Goal: Check status: Check status

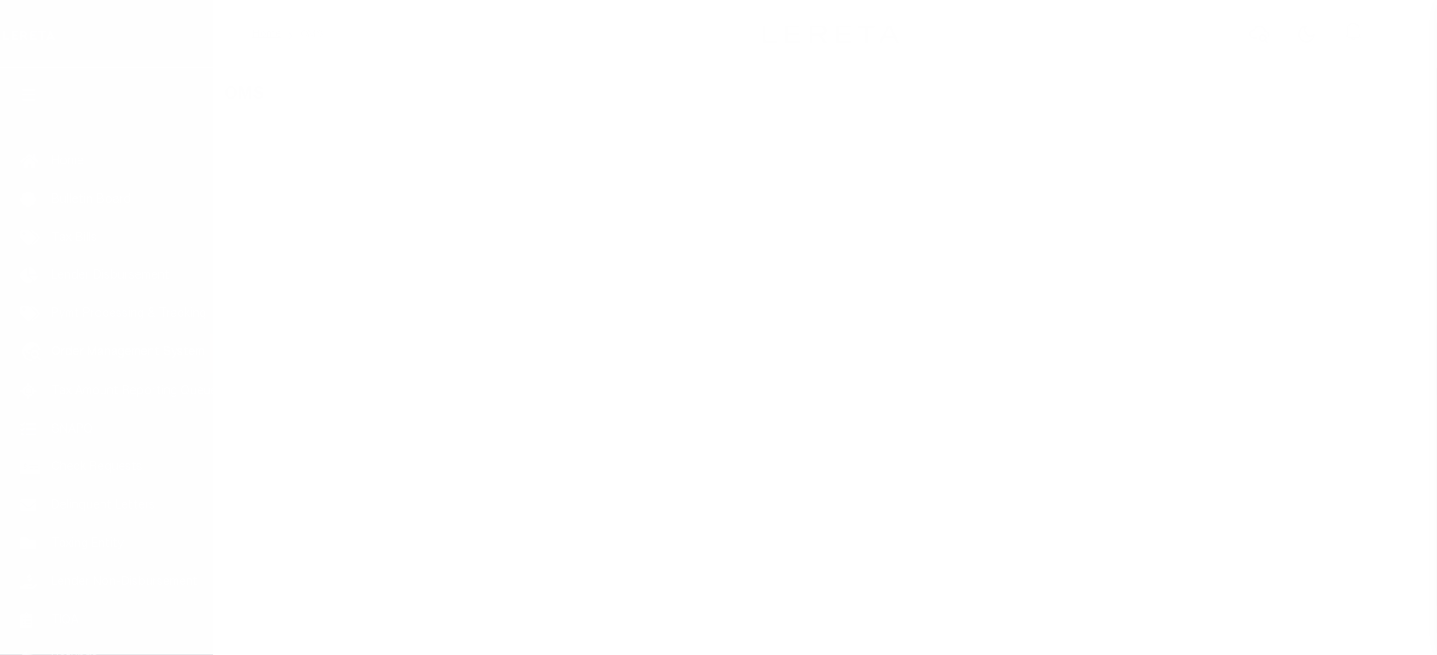
scroll to position [129, 0]
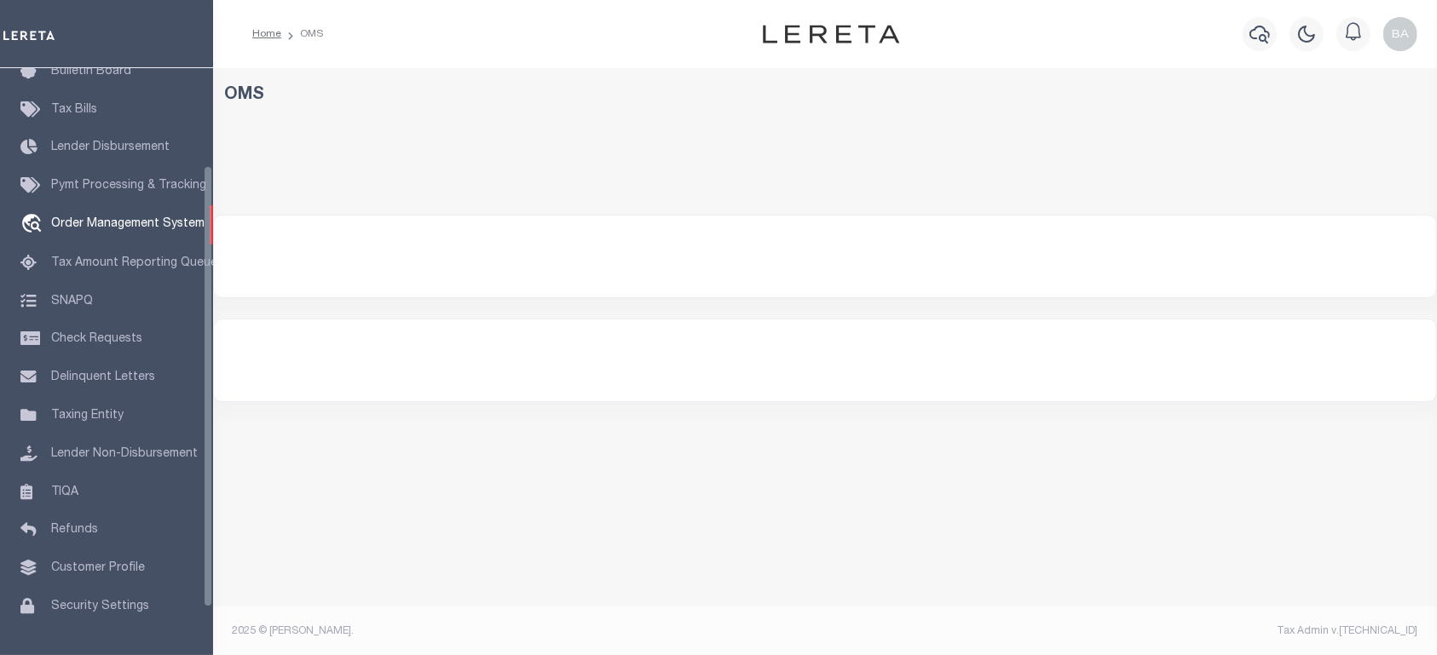
select select "200"
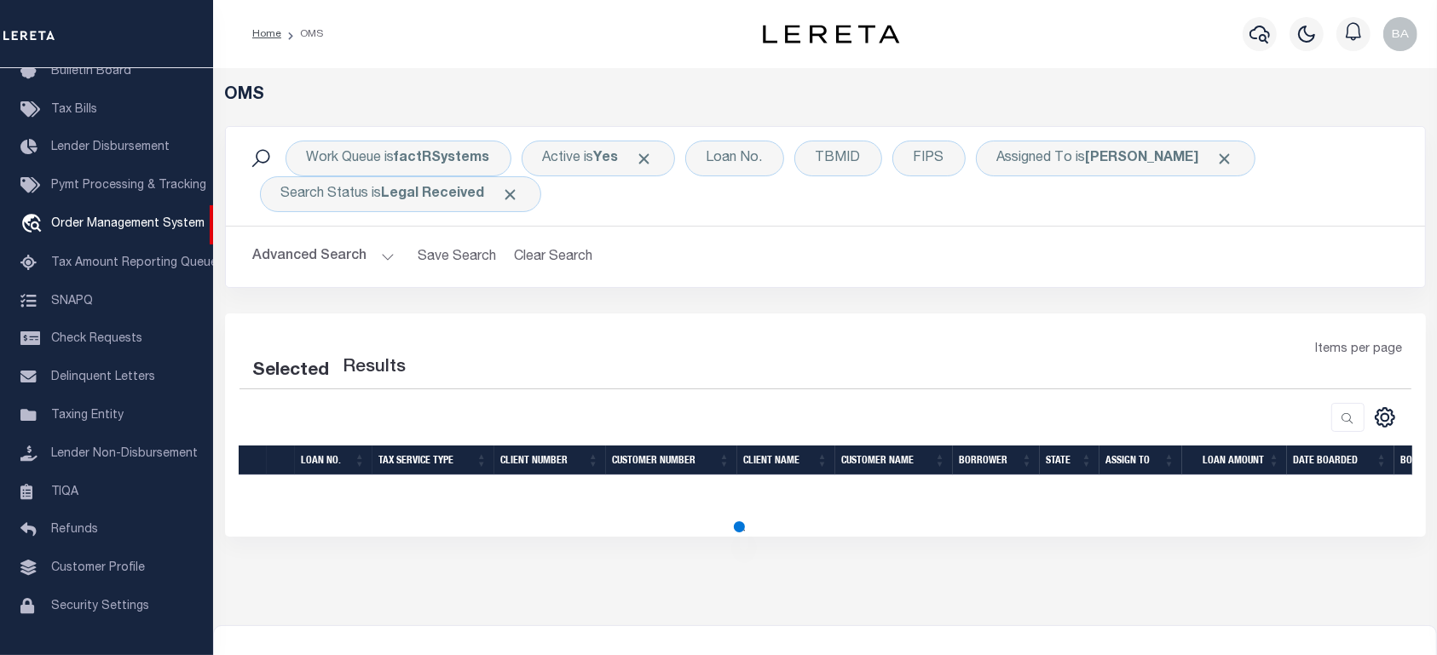
select select "200"
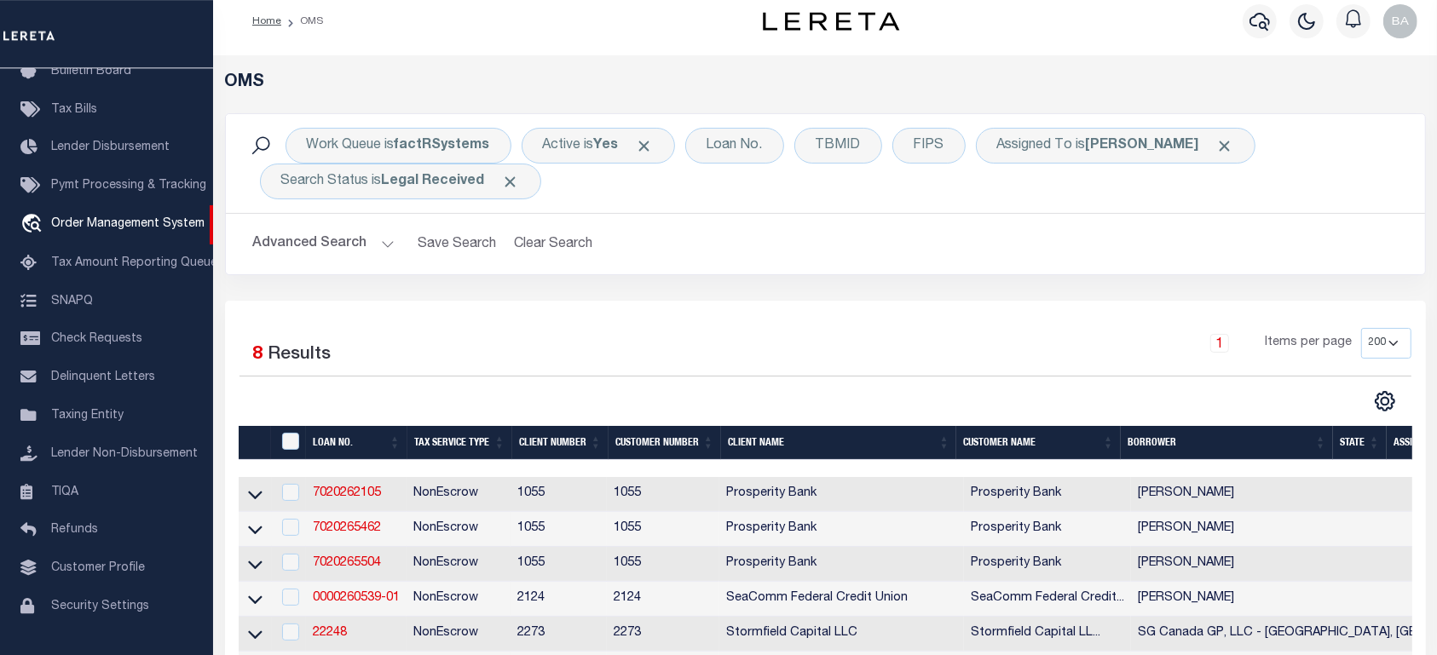
scroll to position [0, 0]
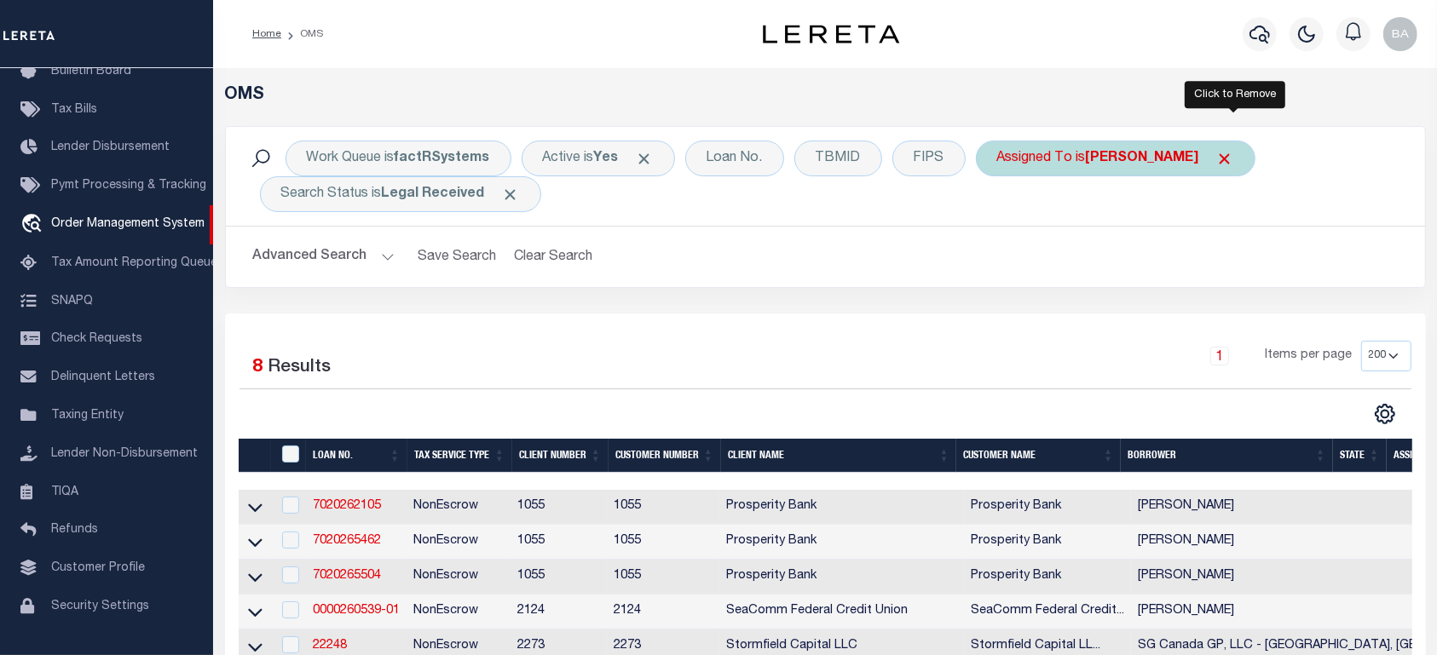
click at [1234, 162] on span "Click to Remove" at bounding box center [1225, 159] width 18 height 18
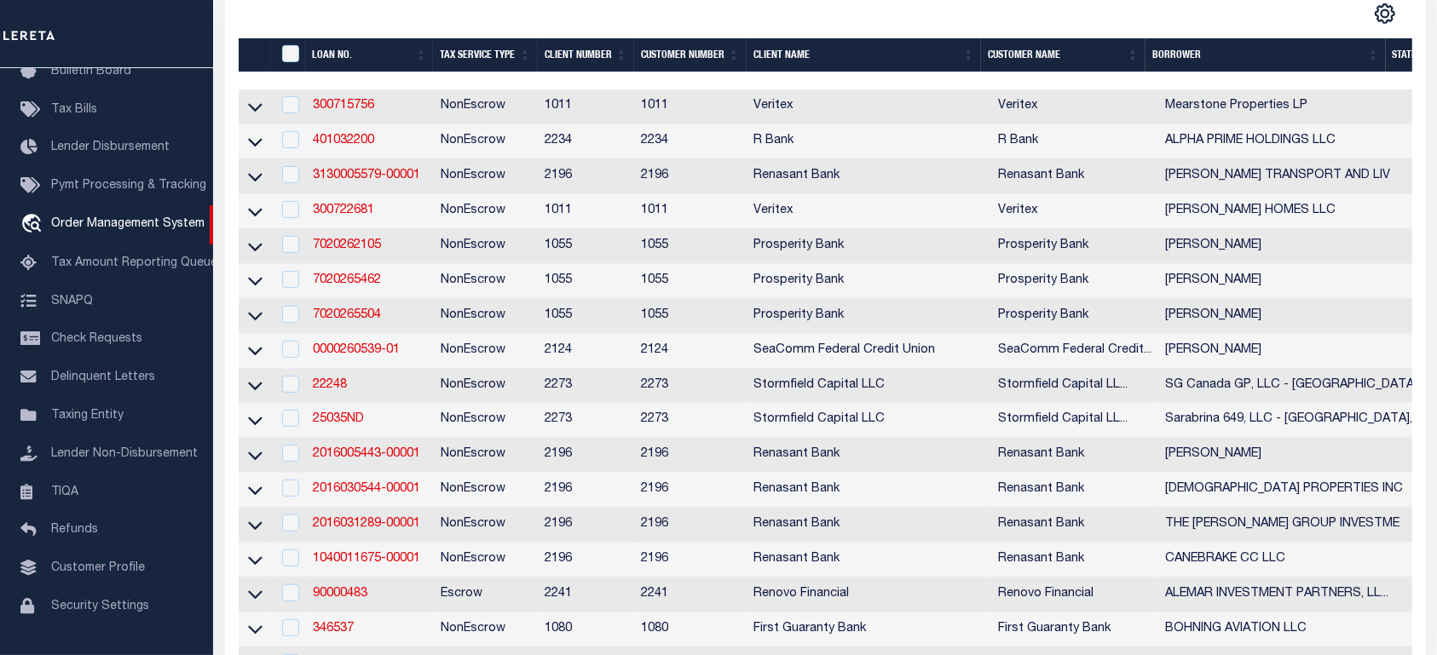
scroll to position [7, 0]
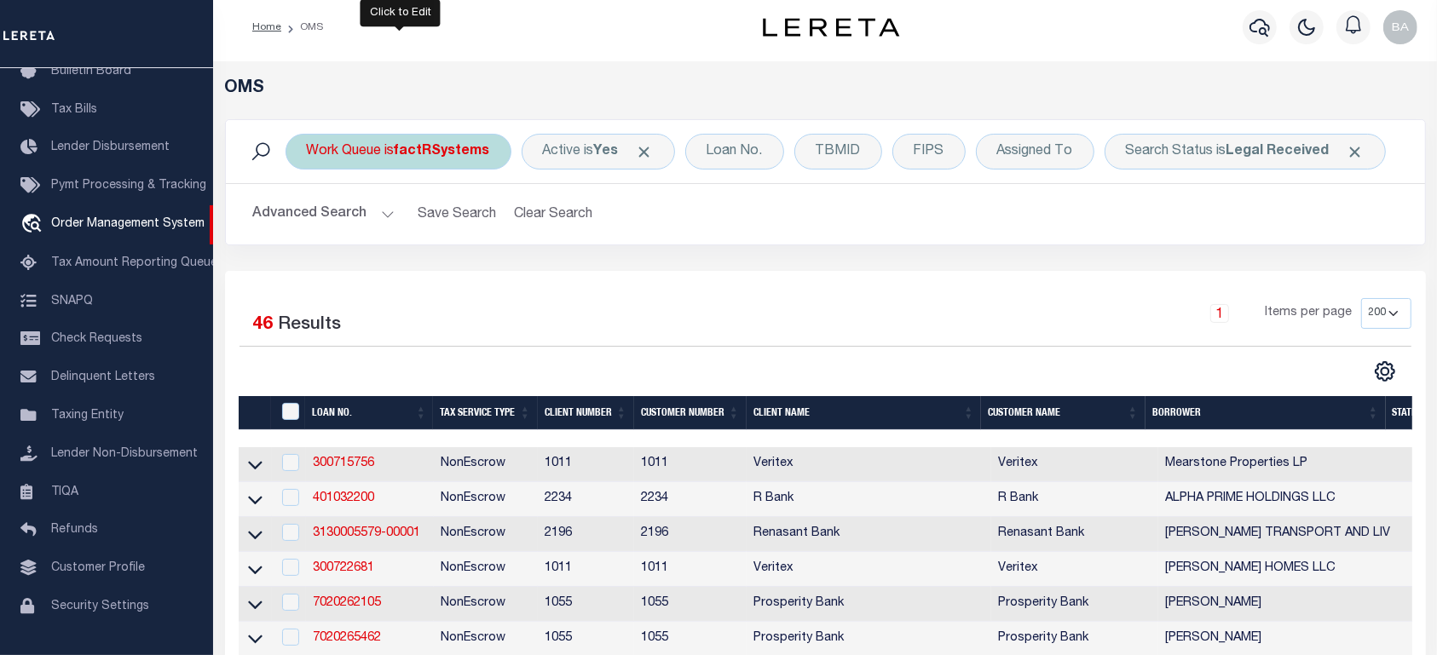
click at [345, 157] on div "Work Queue is factRSystems" at bounding box center [398, 152] width 226 height 36
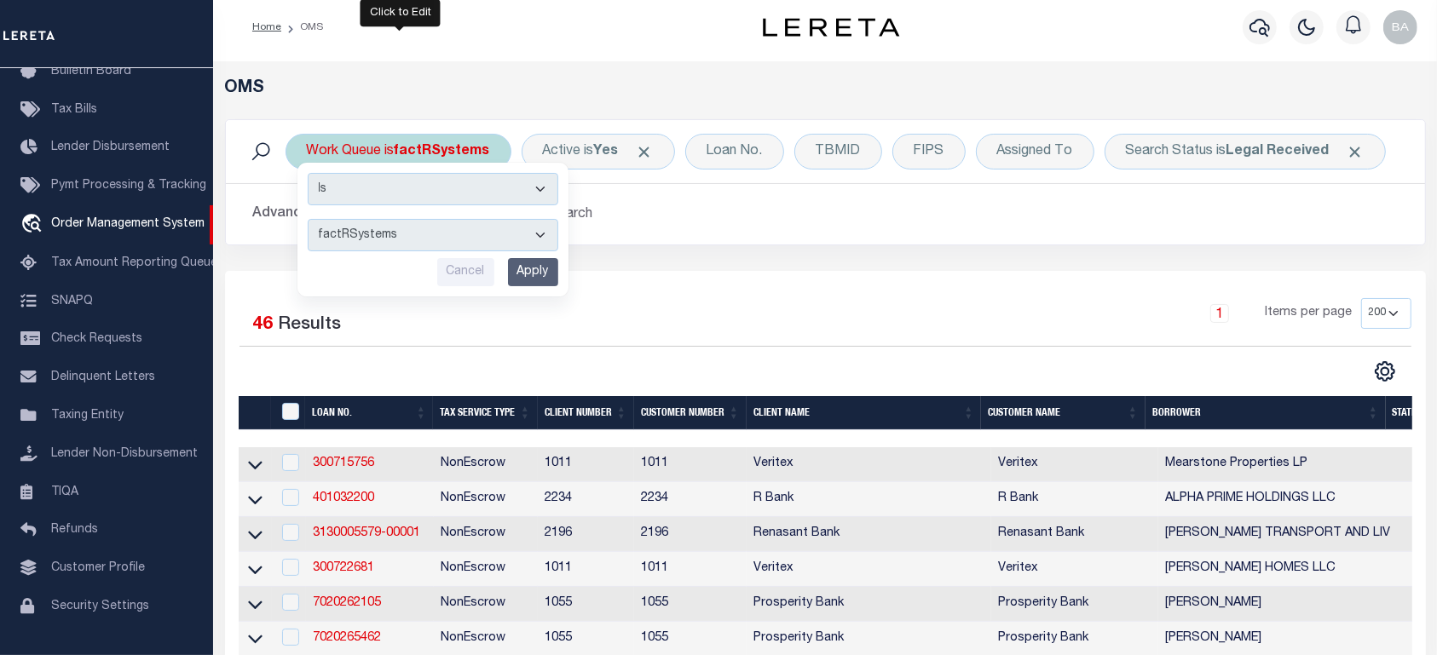
click at [634, 250] on div "Work Queue is factRSystems Is Contains factRSystems Cancel Apply Active is Yes …" at bounding box center [825, 195] width 1226 height 152
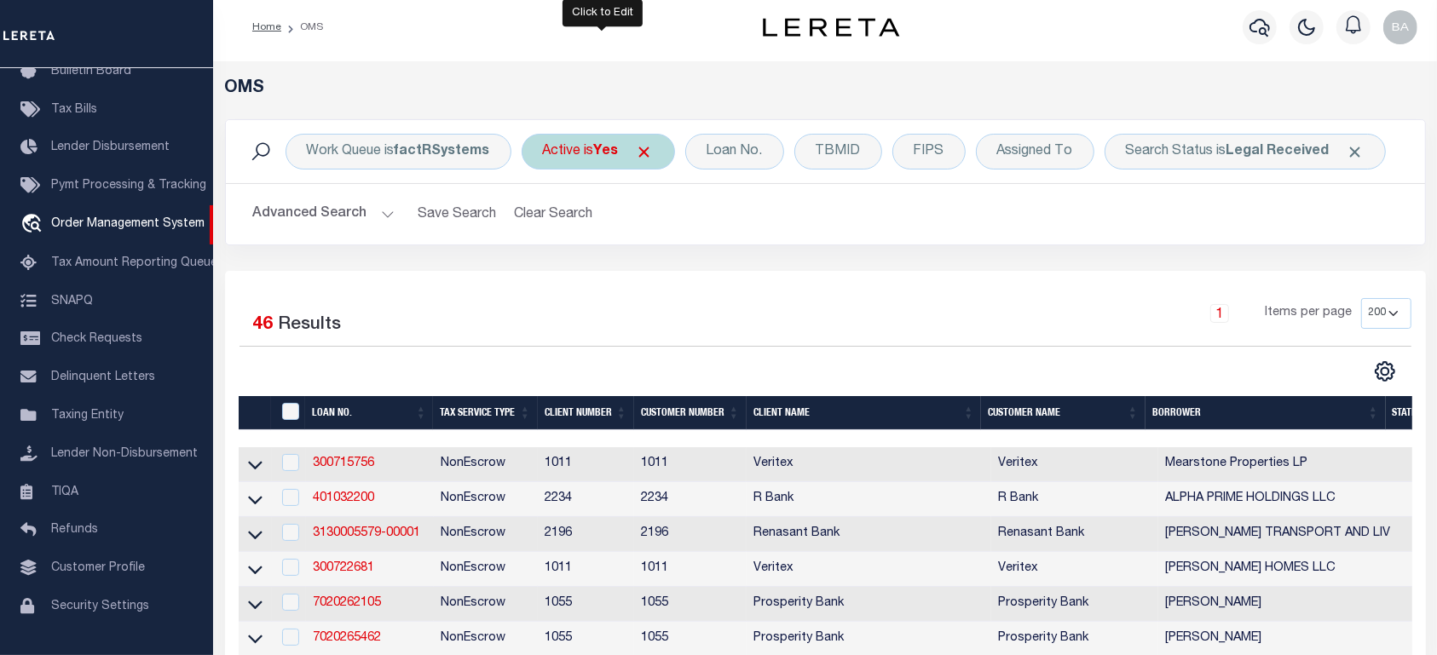
click at [584, 157] on div "Active is Yes" at bounding box center [597, 152] width 153 height 36
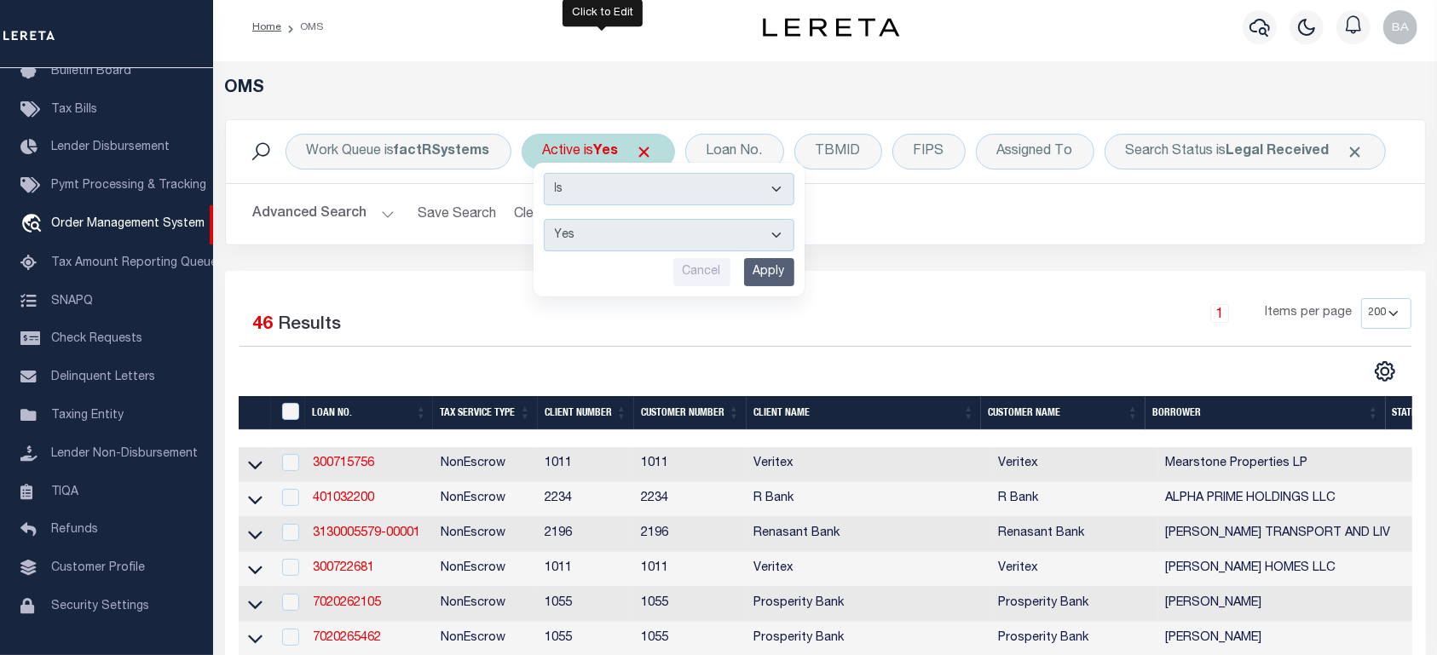
click at [544, 219] on select "Yes No" at bounding box center [669, 235] width 250 height 32
click at [880, 259] on div "Work Queue is factRSystems Active is Yes Is Contains Yes No Cancel Apply Loan N…" at bounding box center [825, 195] width 1226 height 152
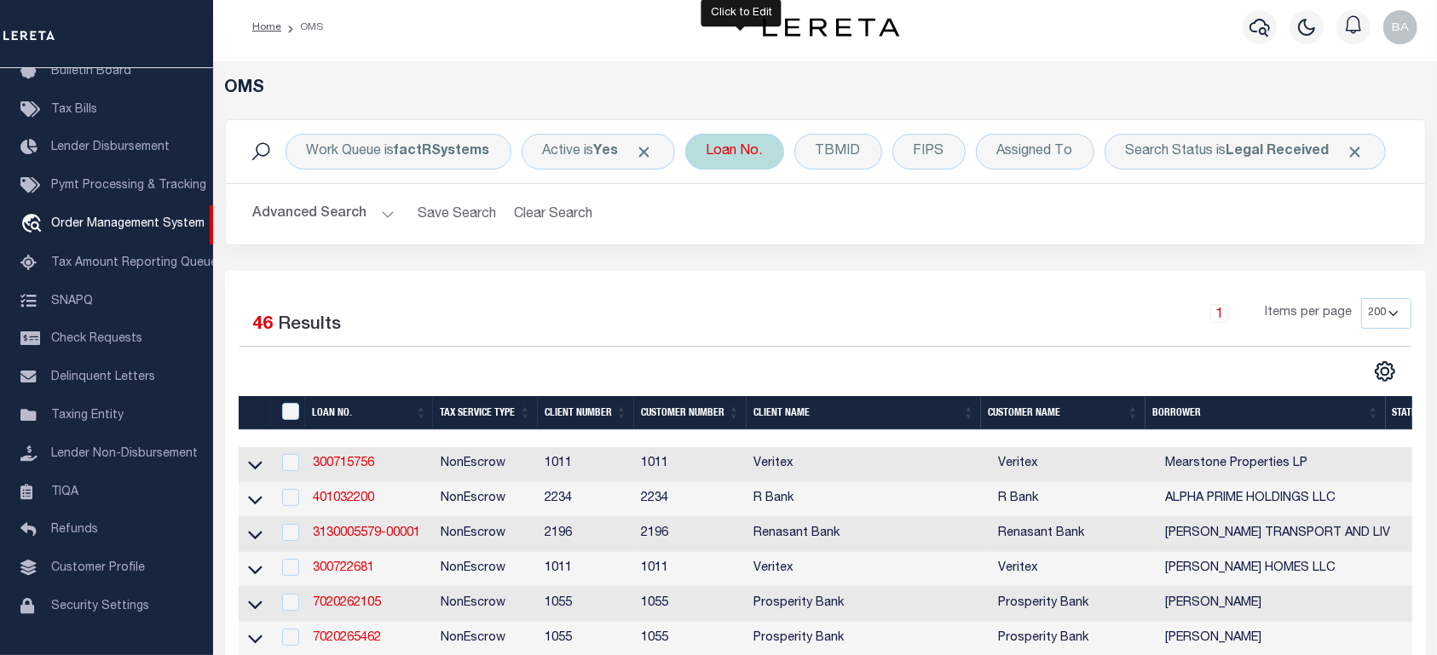
click at [733, 154] on div "Loan No." at bounding box center [734, 152] width 99 height 36
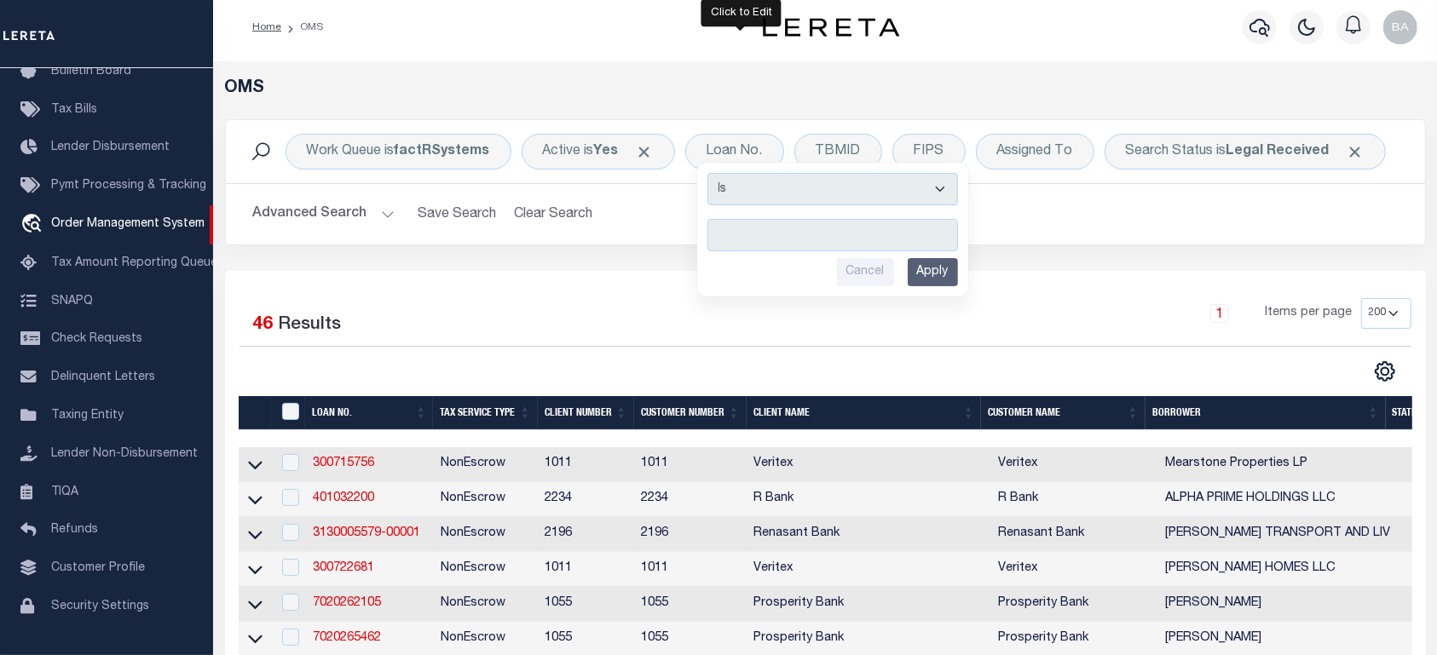
click at [1001, 256] on div "Work Queue is factRSystems Active is Yes Loan No. Is Contains Cancel Apply TBMI…" at bounding box center [825, 195] width 1226 height 152
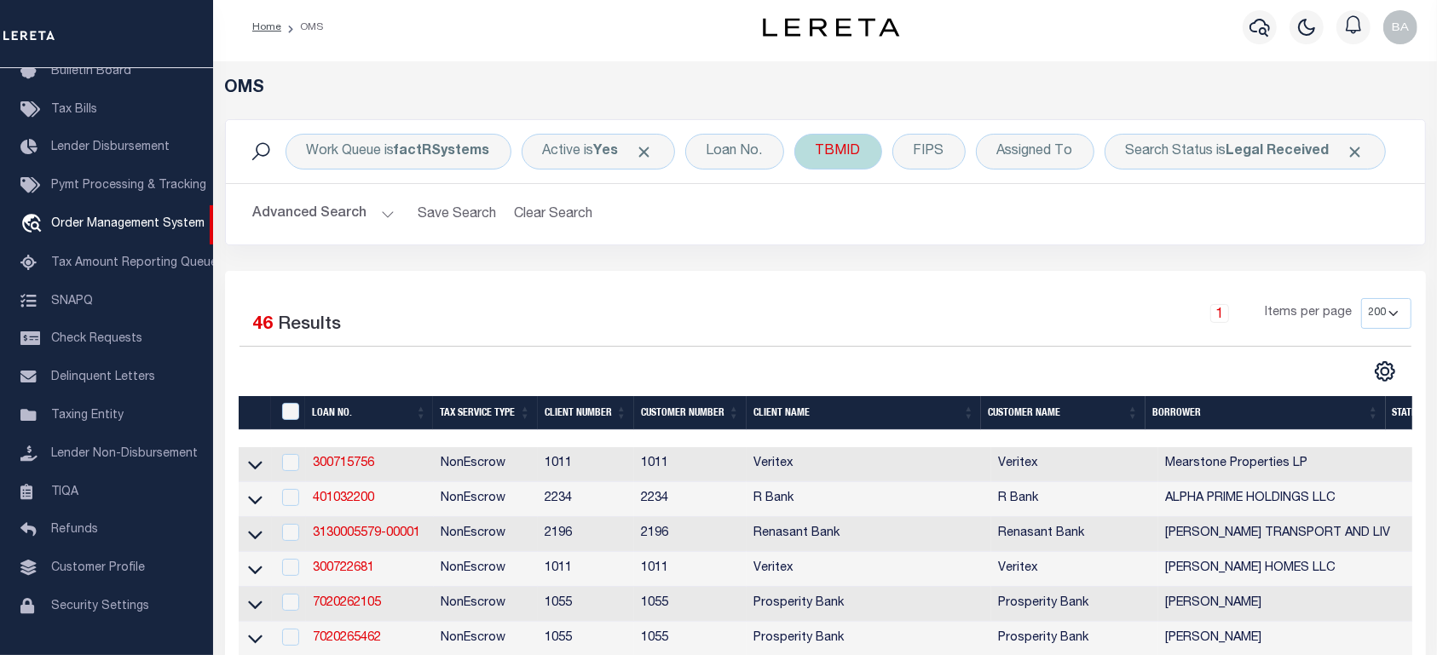
click at [825, 149] on div "TBMID" at bounding box center [838, 152] width 88 height 36
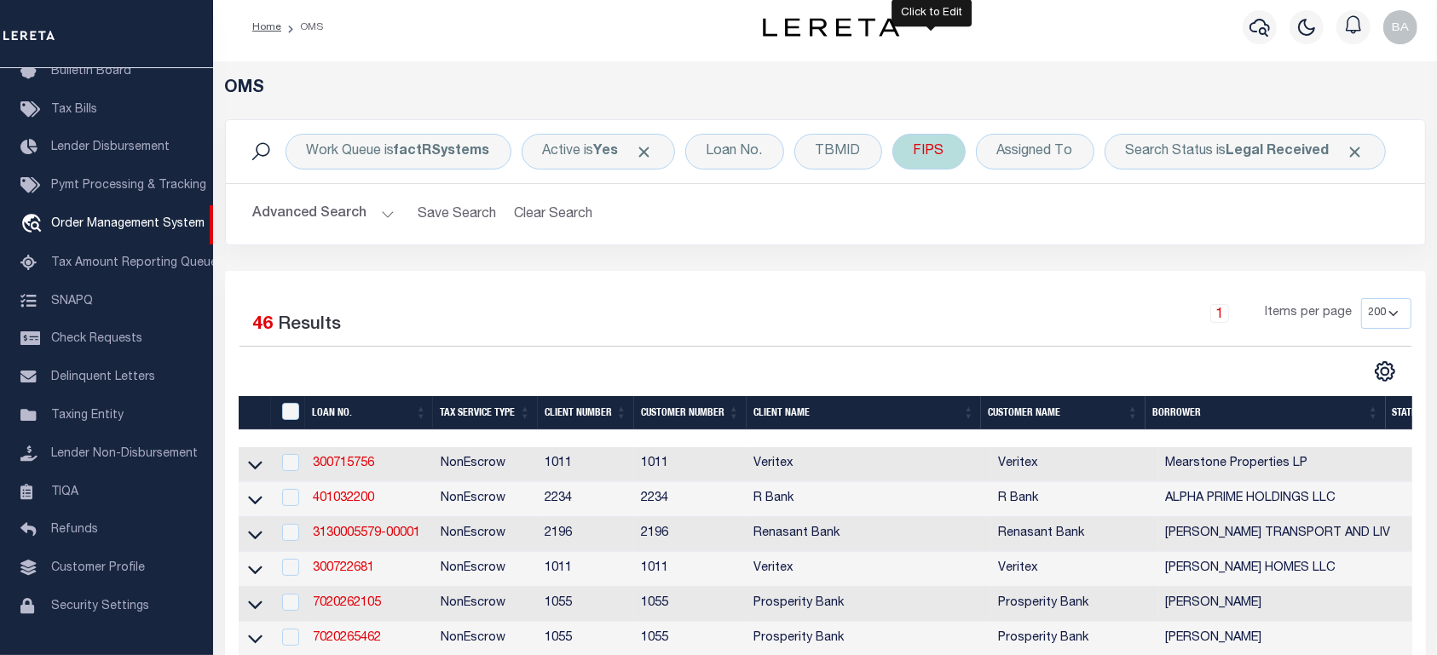
click at [934, 163] on div "FIPS" at bounding box center [928, 152] width 73 height 36
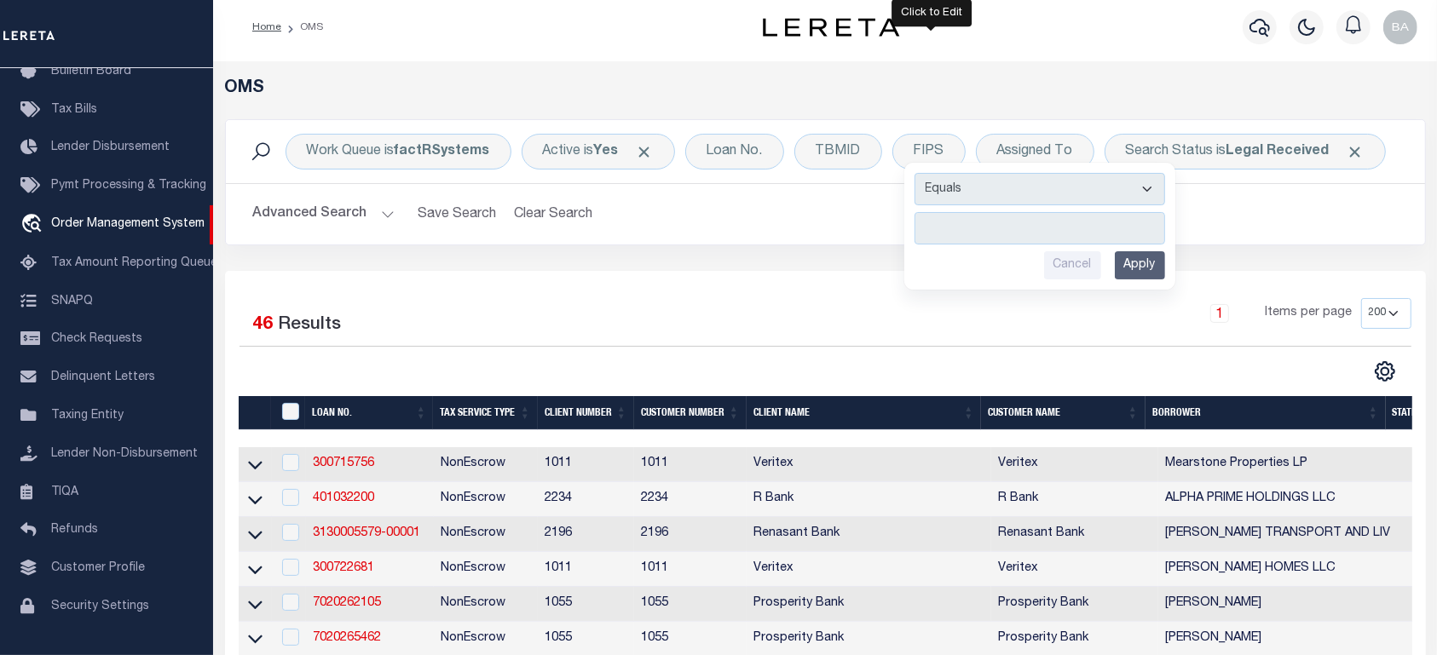
click at [1343, 233] on div "Advanced Search Save Search Clear Search tblSearchTopScreen_dynamictable_____De…" at bounding box center [825, 214] width 1199 height 60
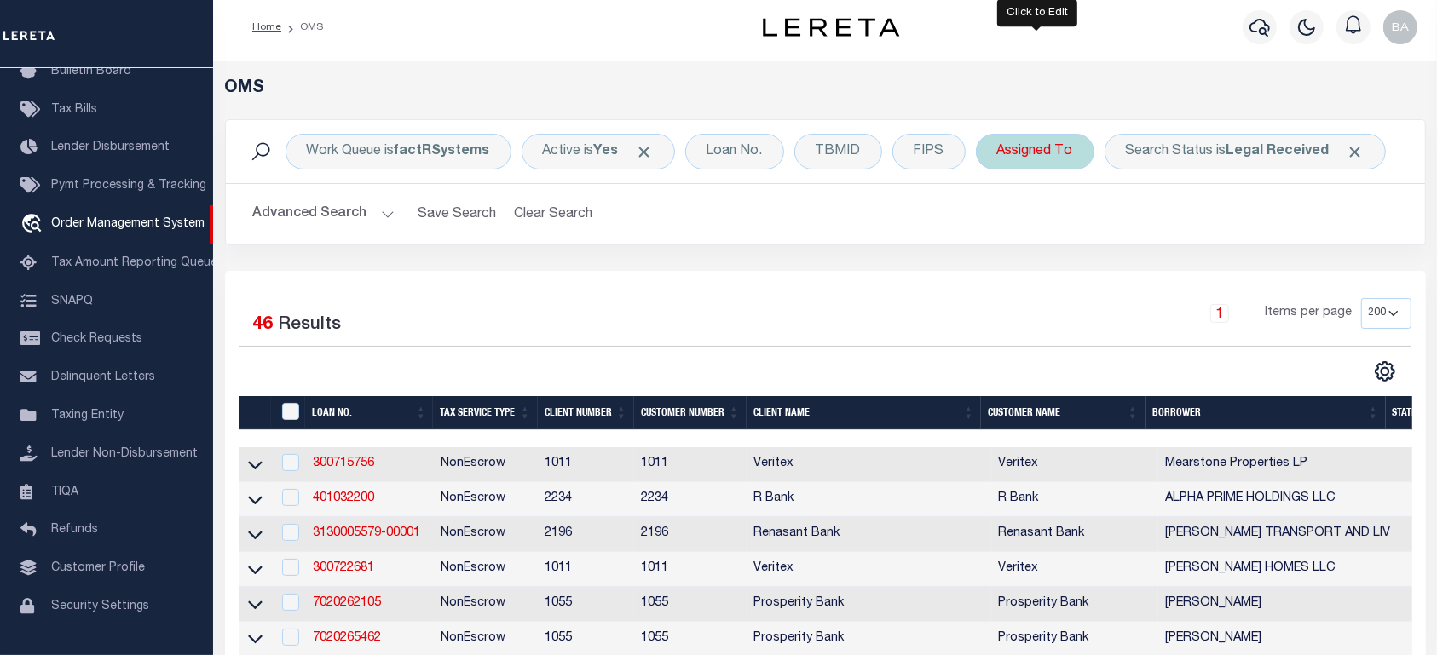
click at [1039, 161] on div "Assigned To" at bounding box center [1035, 152] width 118 height 36
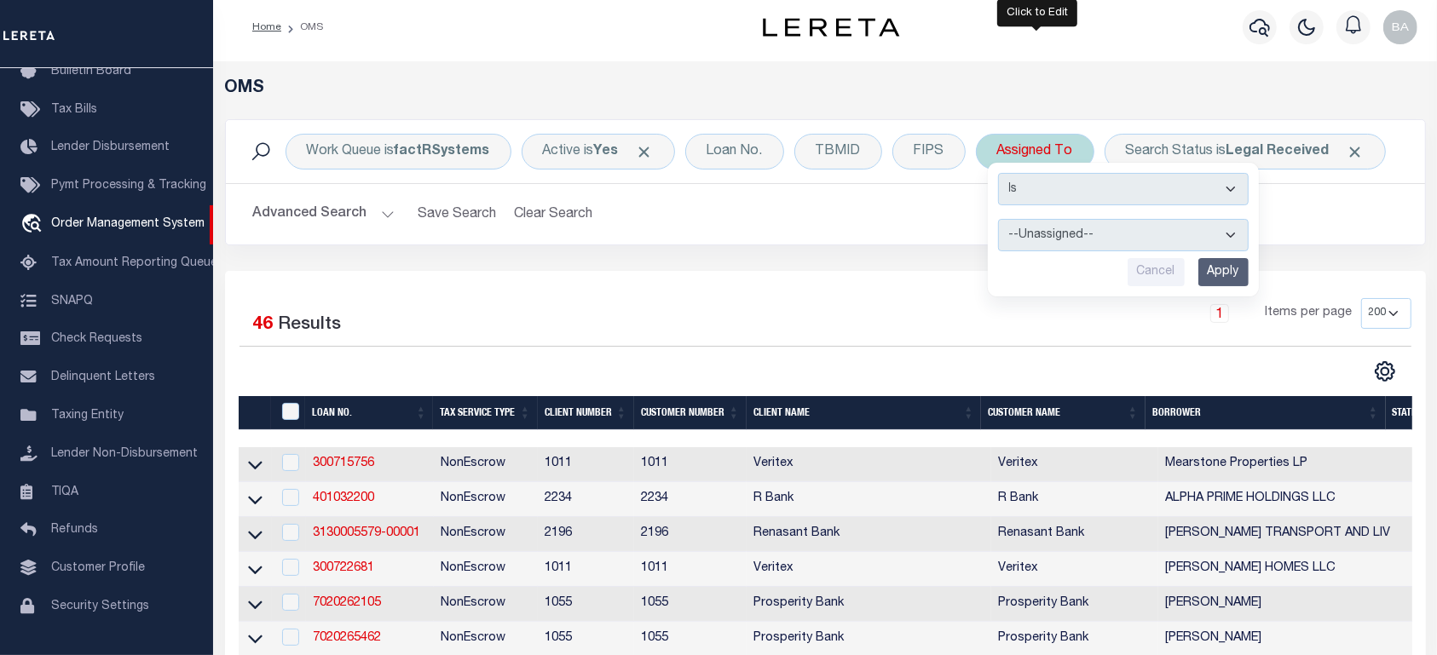
click at [916, 229] on h2 "Advanced Search Save Search Clear Search tblSearchTopScreen_dynamictable_____De…" at bounding box center [825, 214] width 1172 height 33
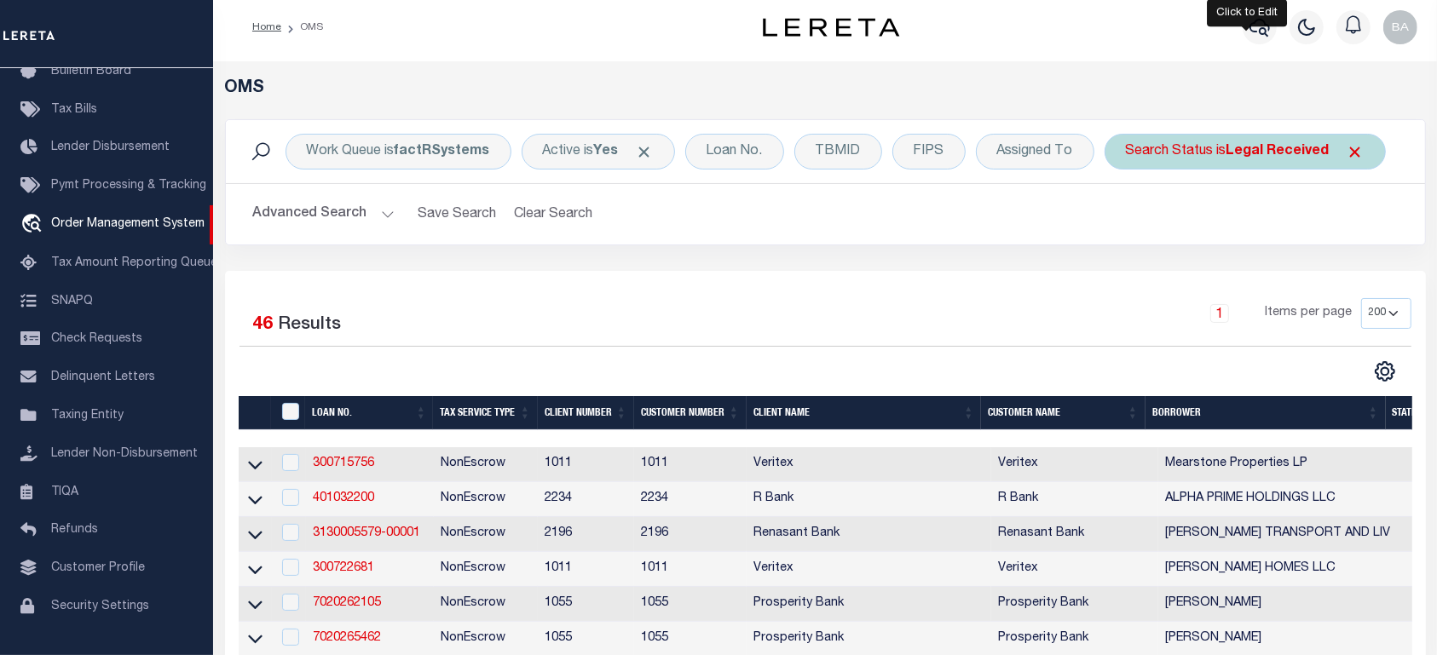
click at [1206, 153] on div "Search Status is Legal Received" at bounding box center [1244, 152] width 281 height 36
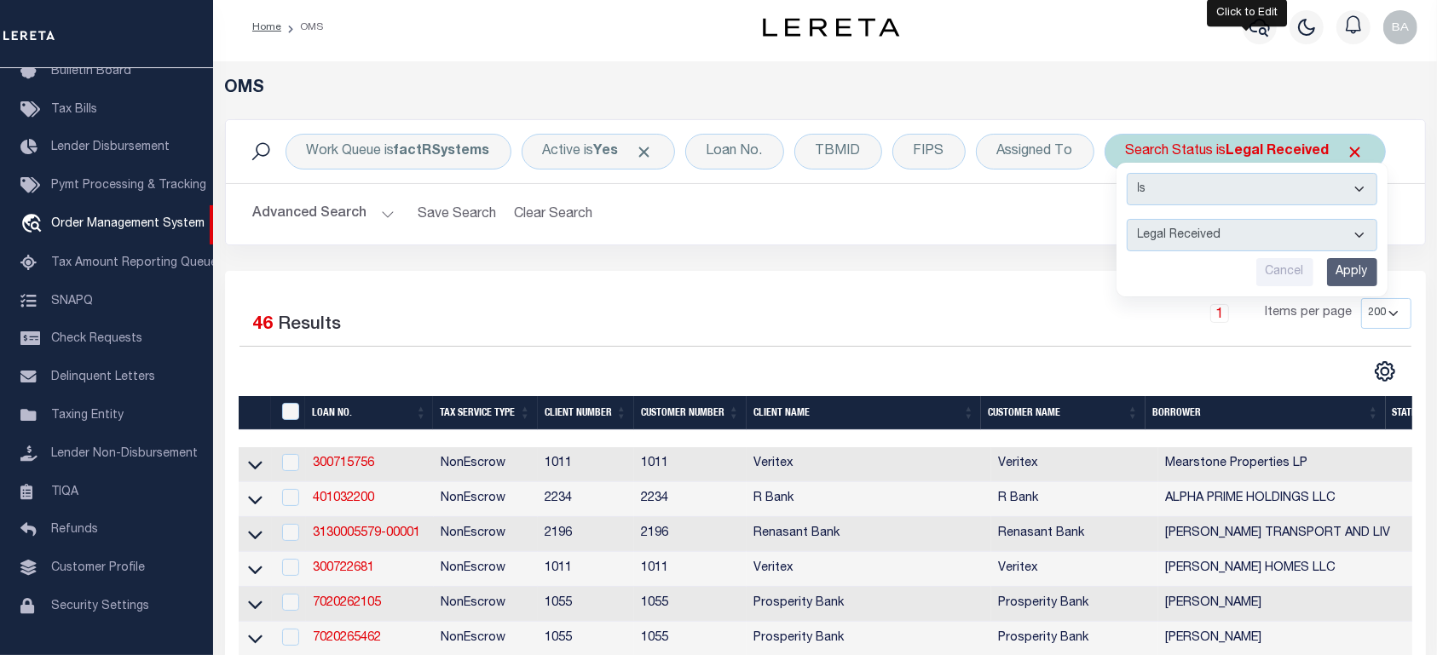
click at [1126, 219] on select "Automated Search Bad Parcel Complete Duplicate Parcel High Dollar Reporting In …" at bounding box center [1251, 235] width 250 height 32
select select "IP"
click option "In Progress" at bounding box center [0, 0] width 0 height 0
click at [1333, 275] on input "Apply" at bounding box center [1352, 272] width 50 height 28
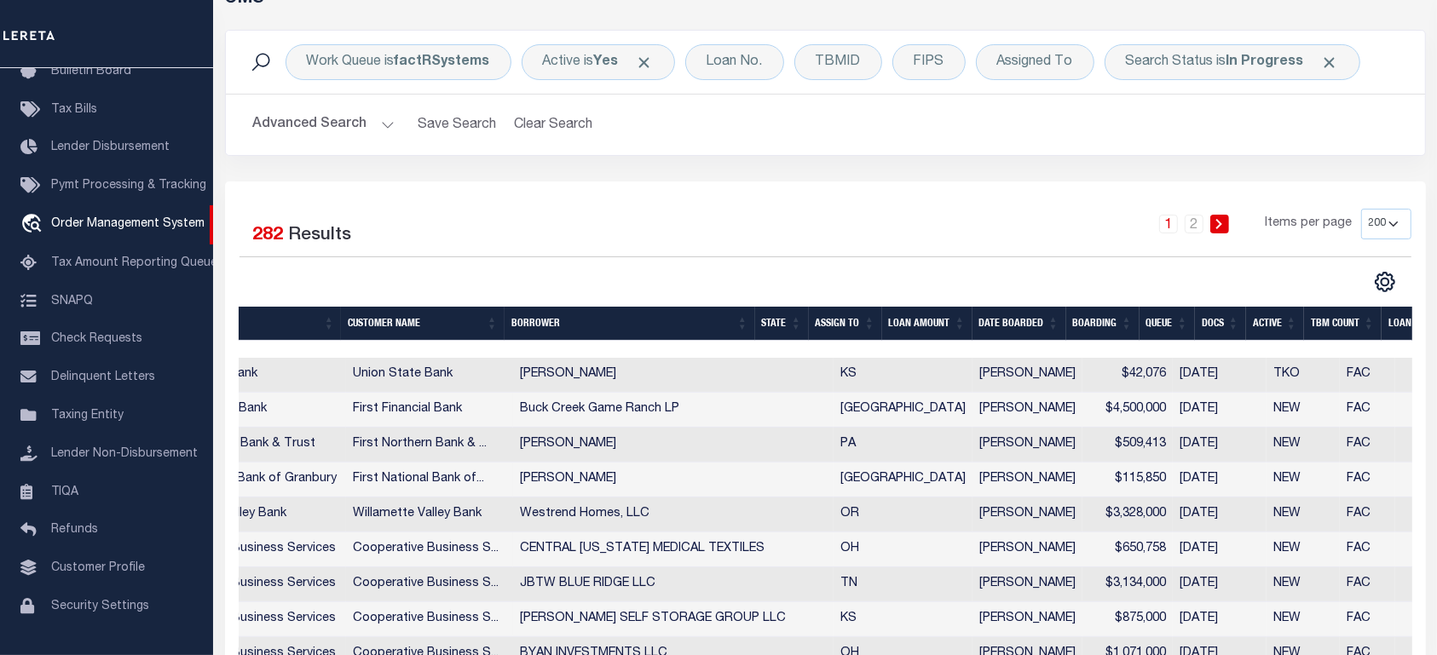
scroll to position [0, 660]
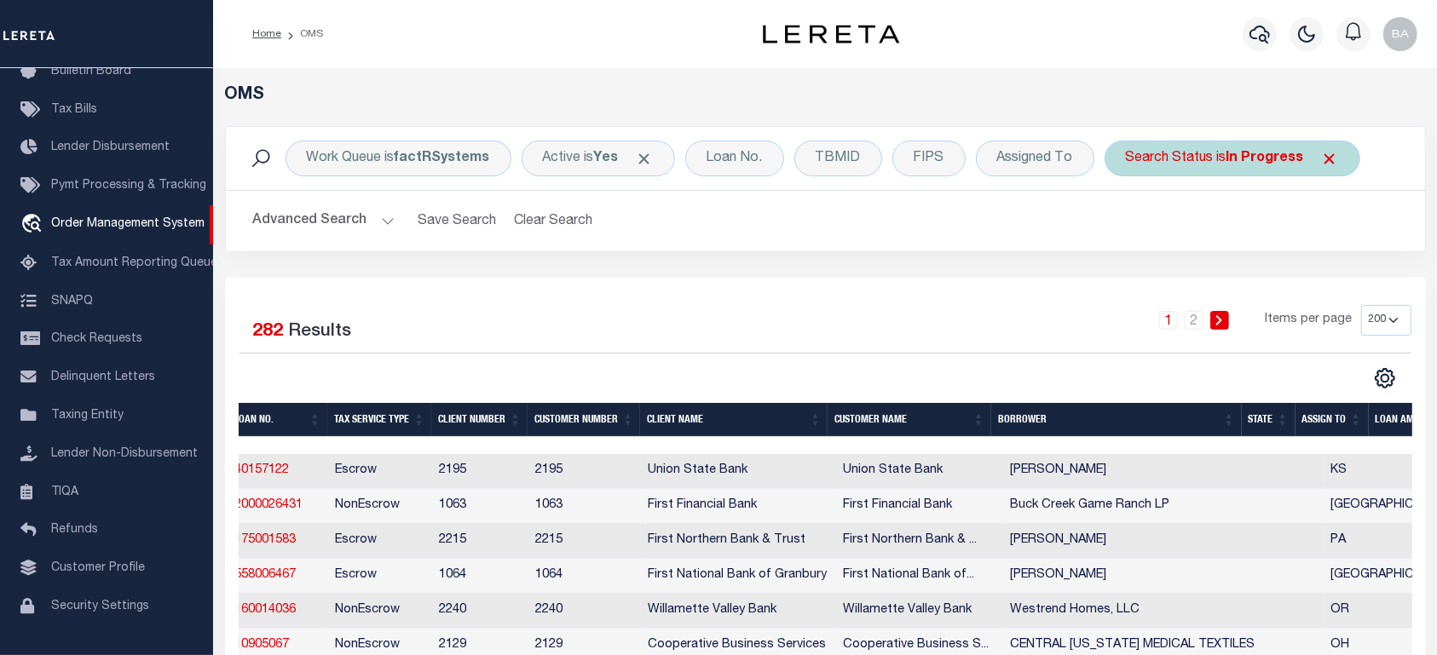
click at [1188, 165] on div "Search Status is In Progress" at bounding box center [1232, 159] width 256 height 36
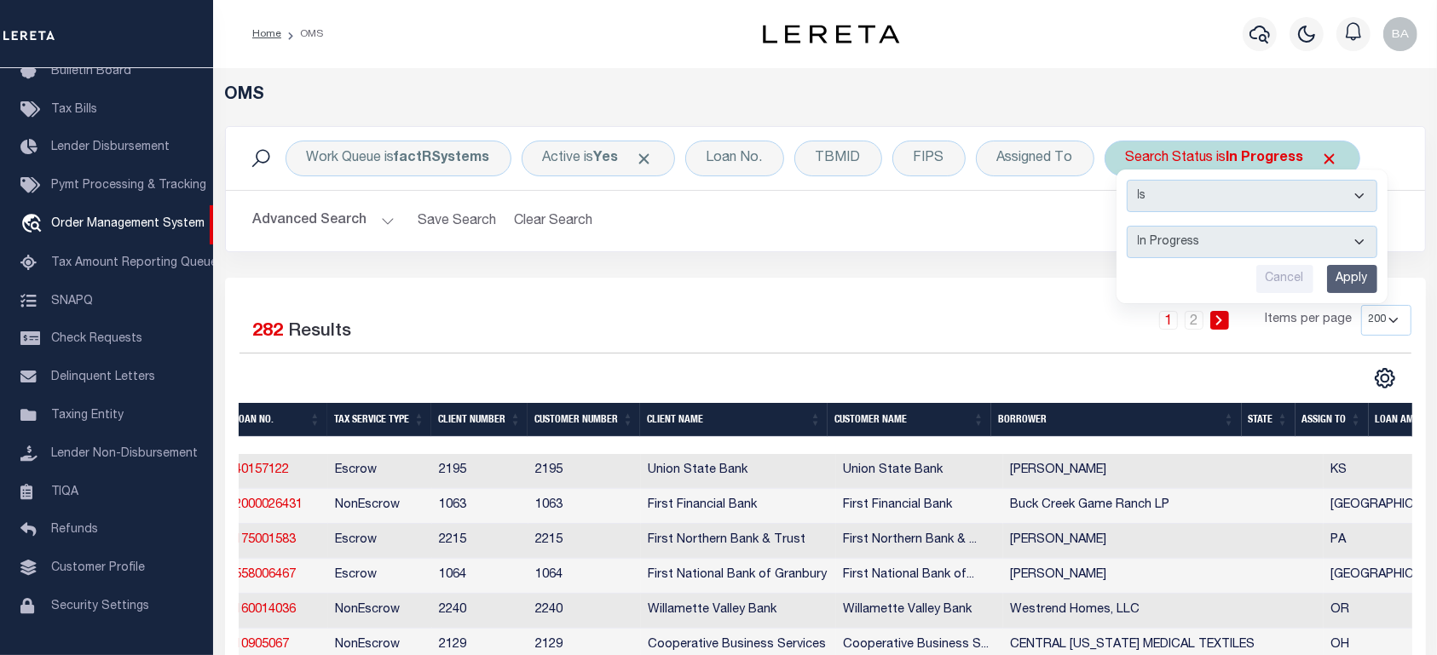
click at [1126, 226] on select "Automated Search Bad Parcel Complete Duplicate Parcel High Dollar Reporting In …" at bounding box center [1251, 242] width 250 height 32
select select "RD"
click option "Legal Received" at bounding box center [0, 0] width 0 height 0
click at [1357, 286] on input "Apply" at bounding box center [1352, 279] width 50 height 28
